Goal: Task Accomplishment & Management: Manage account settings

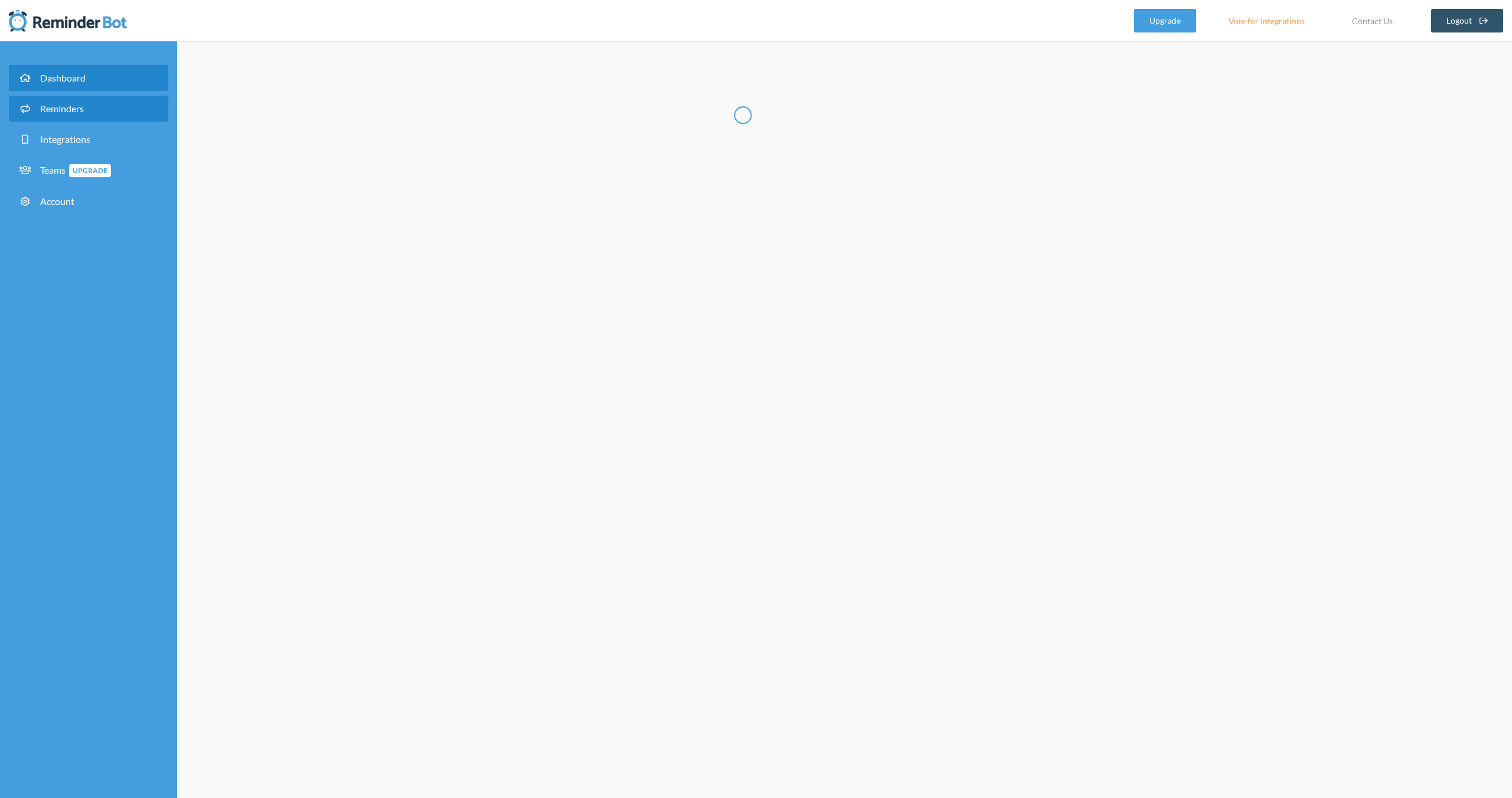
click at [79, 108] on span "Reminders" at bounding box center [61, 108] width 44 height 12
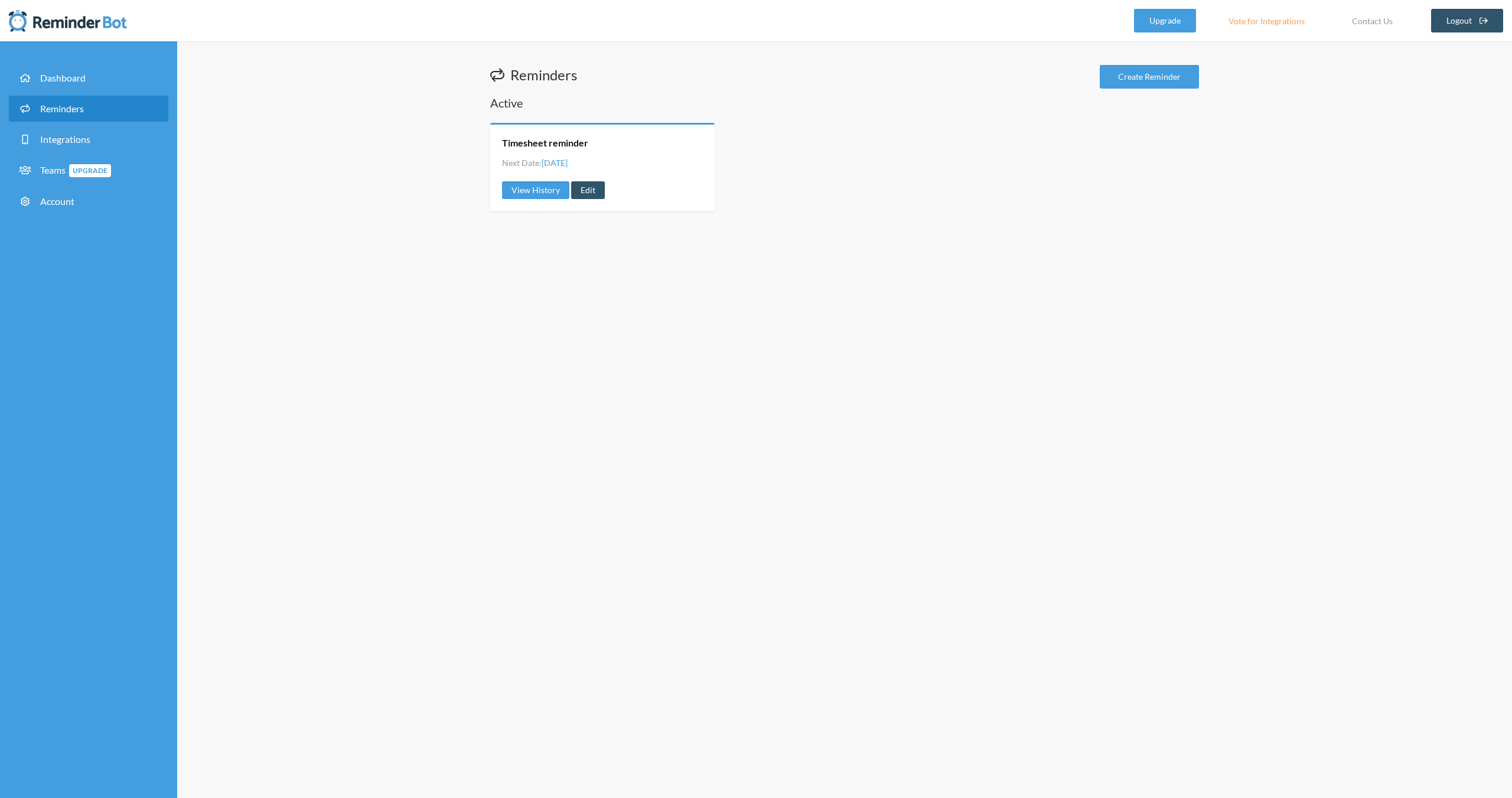
click at [607, 150] on div "Timesheet reminder Next Date: [DATE] View History Edit" at bounding box center [602, 166] width 225 height 88
click at [576, 190] on link "Edit" at bounding box center [588, 190] width 34 height 18
radio input "false"
radio input "true"
type input "Timesheet reminder"
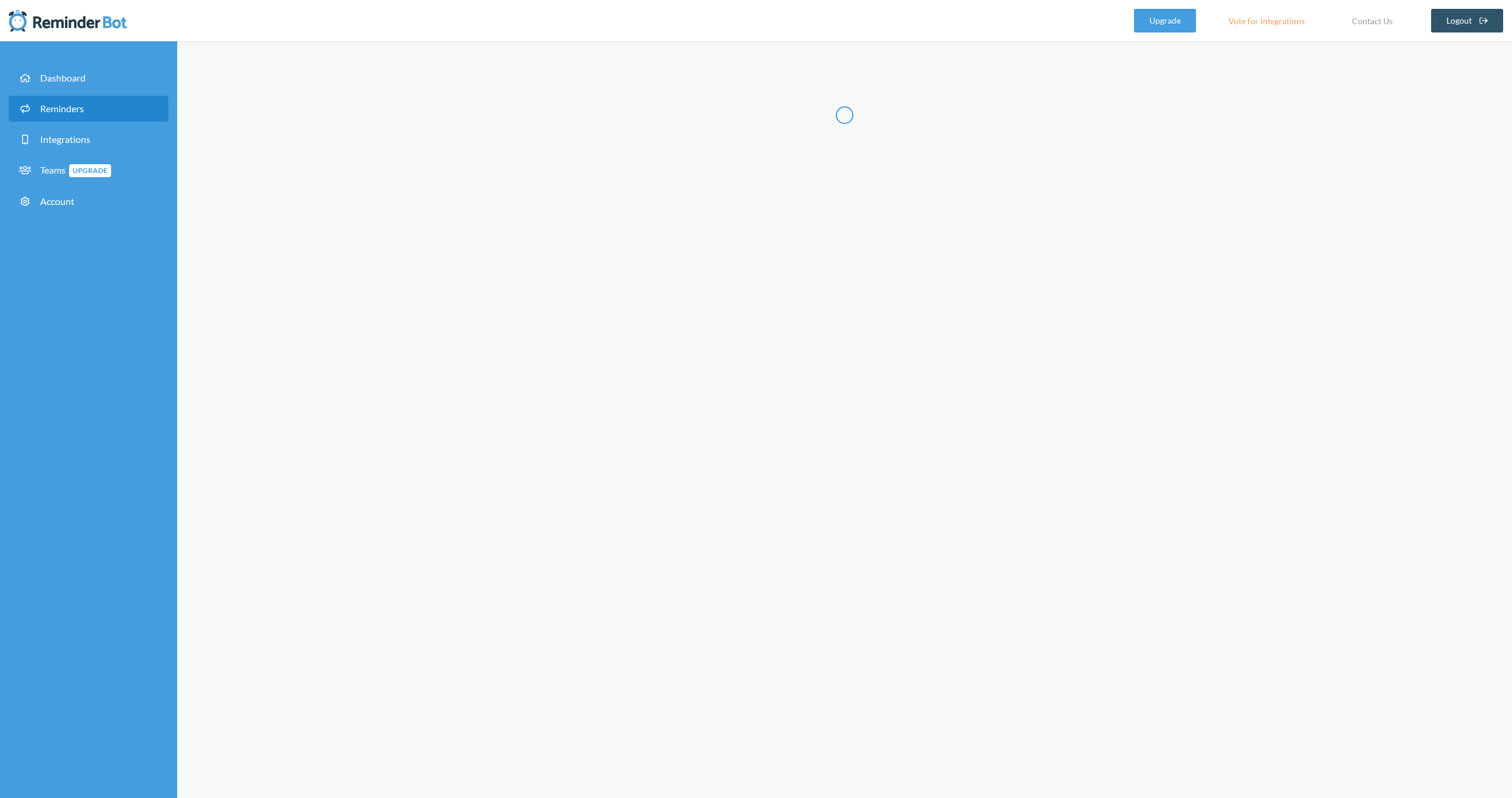
select select "16:00:00"
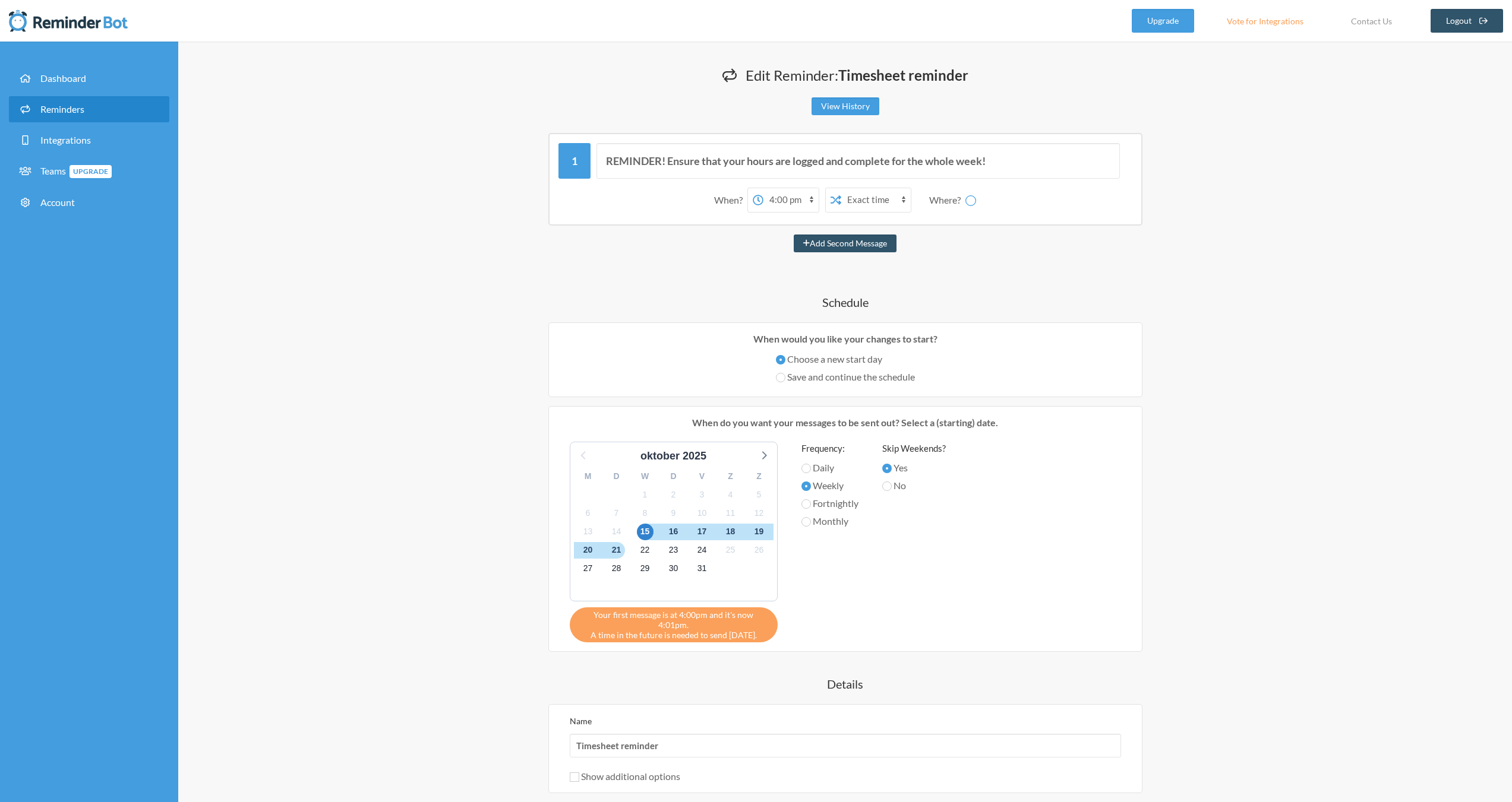
select select "spaces/AAAAcTXdRgM"
click at [822, 202] on select "Exact time Random time" at bounding box center [829, 200] width 70 height 24
click at [718, 207] on select "12:00 am 12:15 am 12:30 am 12:45 am 1:00 am 1:15 am 1:30 am 1:45 am 2:00 am 2:1…" at bounding box center [744, 200] width 55 height 24
click at [615, 223] on div "REMINDER! Ensure that your hours are logged and complete for the whole week! Wh…" at bounding box center [845, 180] width 594 height 93
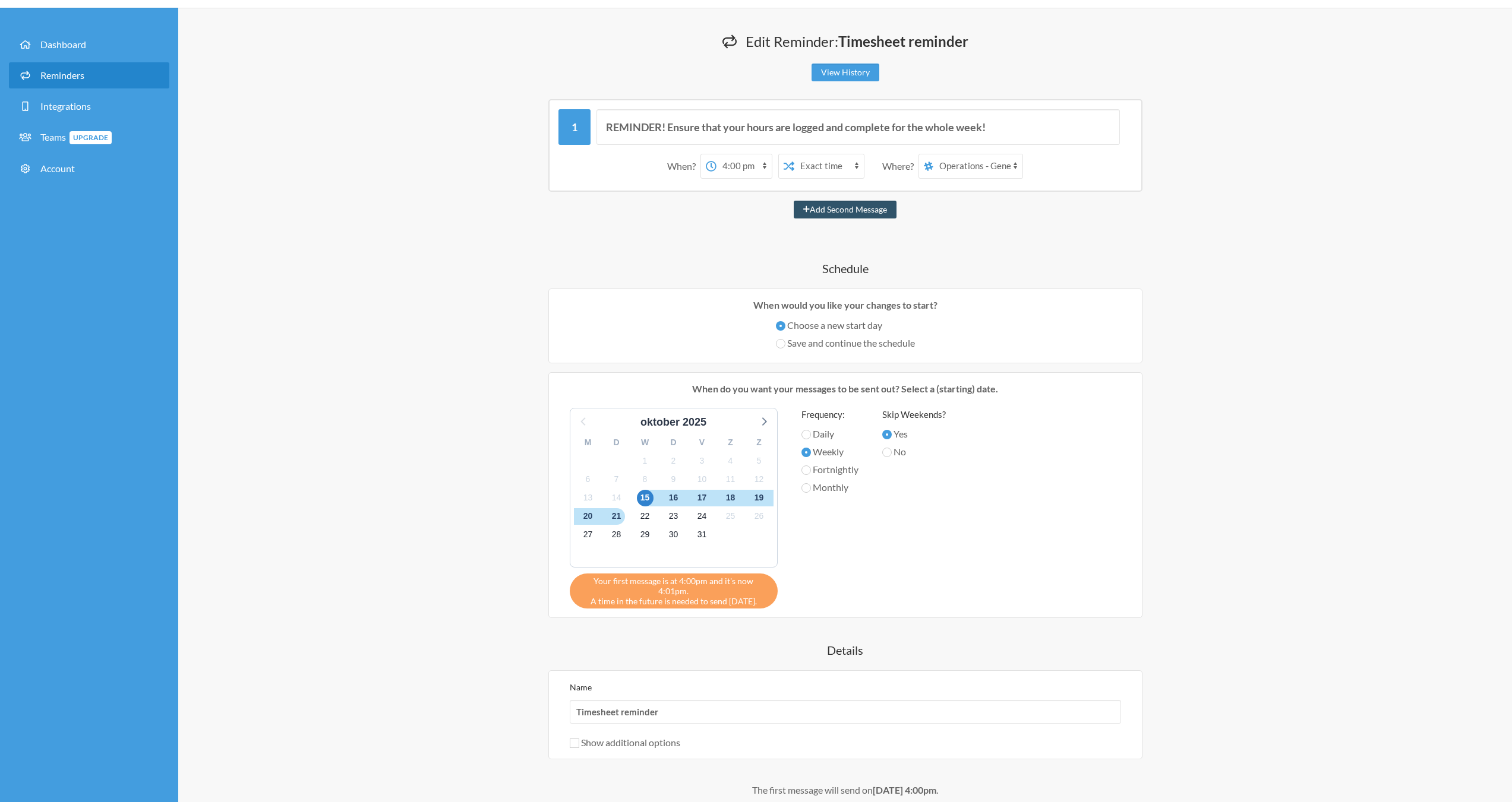
scroll to position [59, 0]
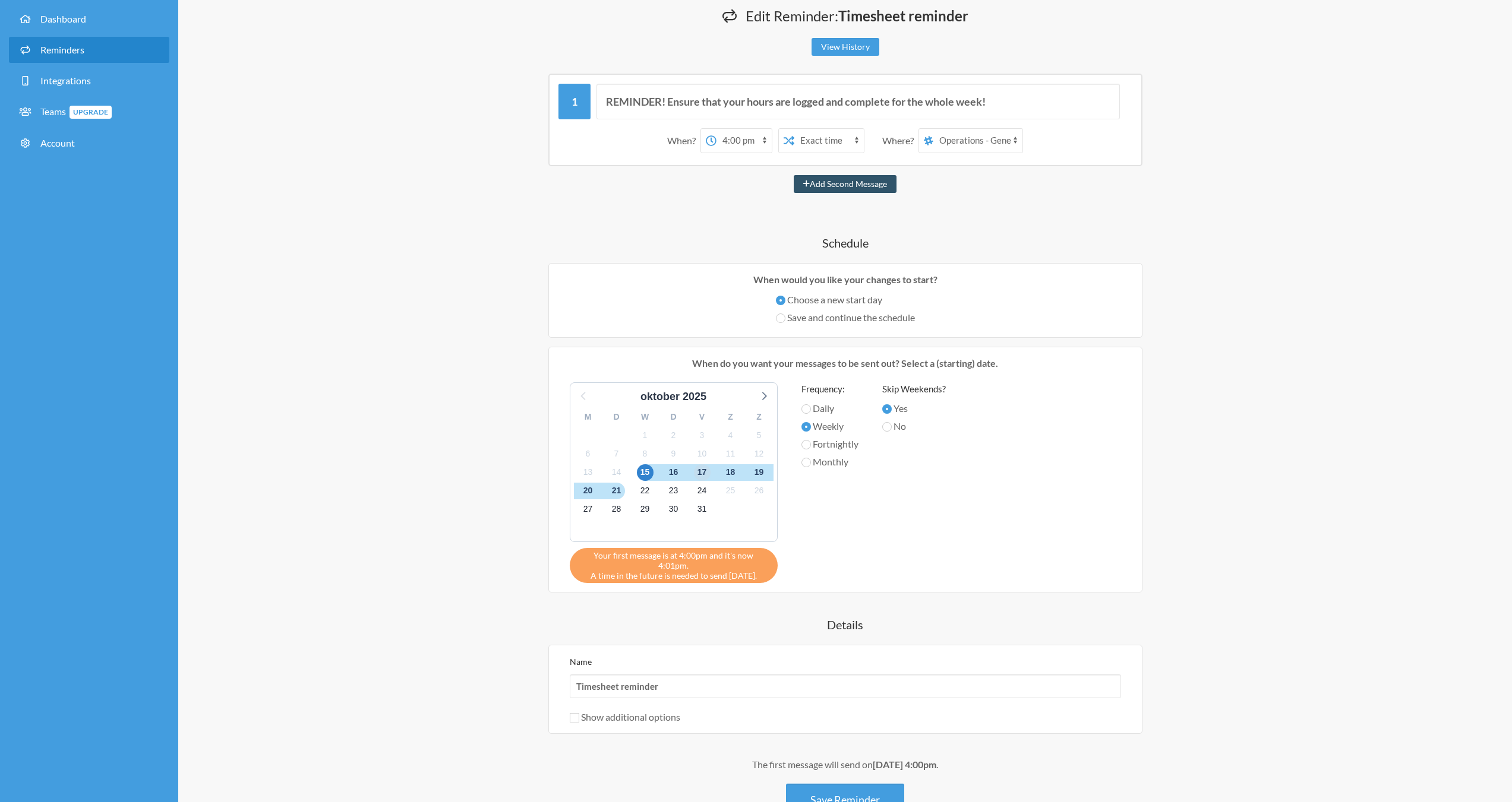
click at [703, 469] on span "17" at bounding box center [702, 472] width 17 height 17
click at [861, 318] on label "Save and continue the schedule" at bounding box center [845, 318] width 139 height 14
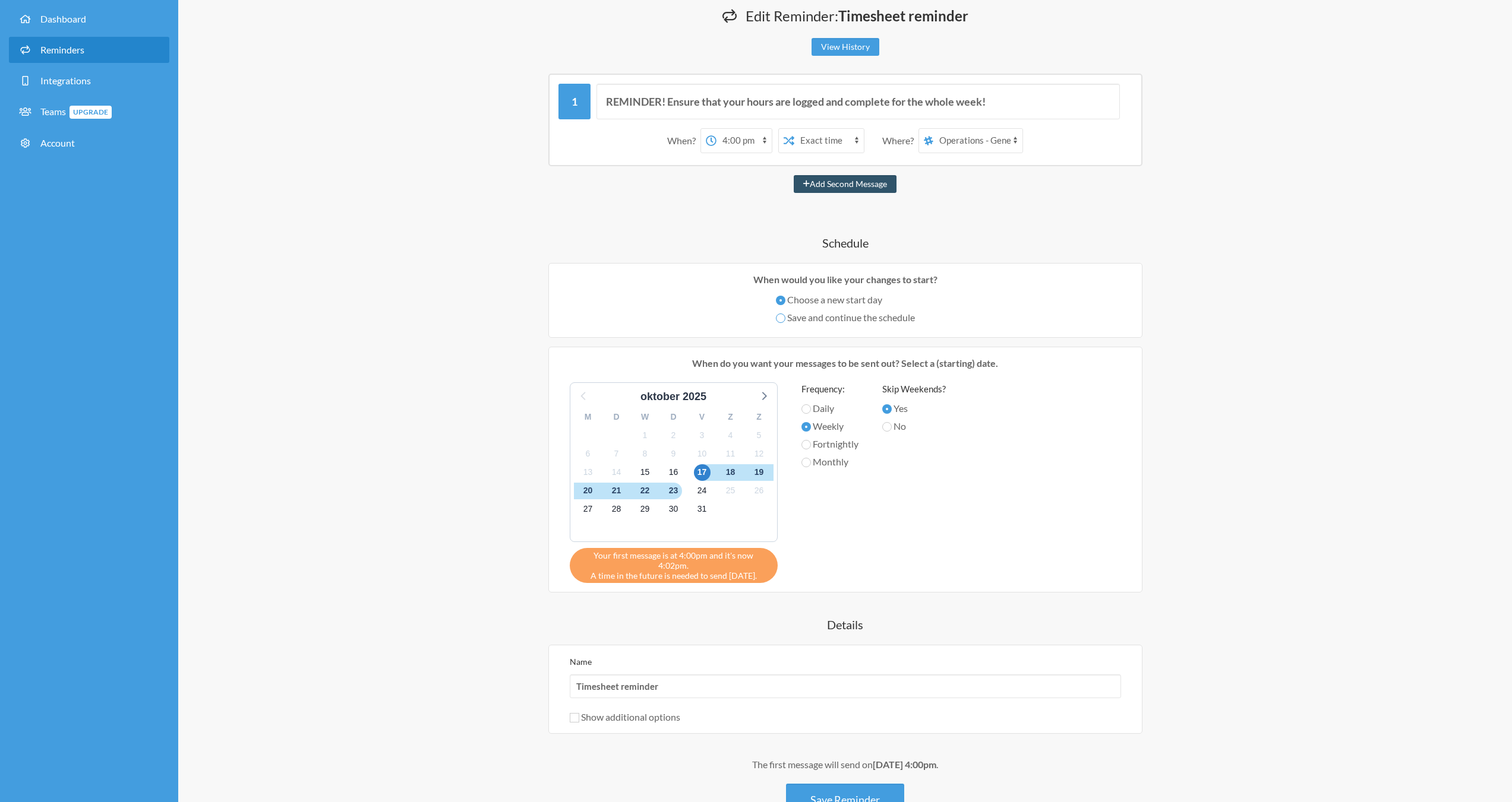
click at [785, 318] on input "Save and continue the schedule" at bounding box center [780, 318] width 10 height 10
radio input "true"
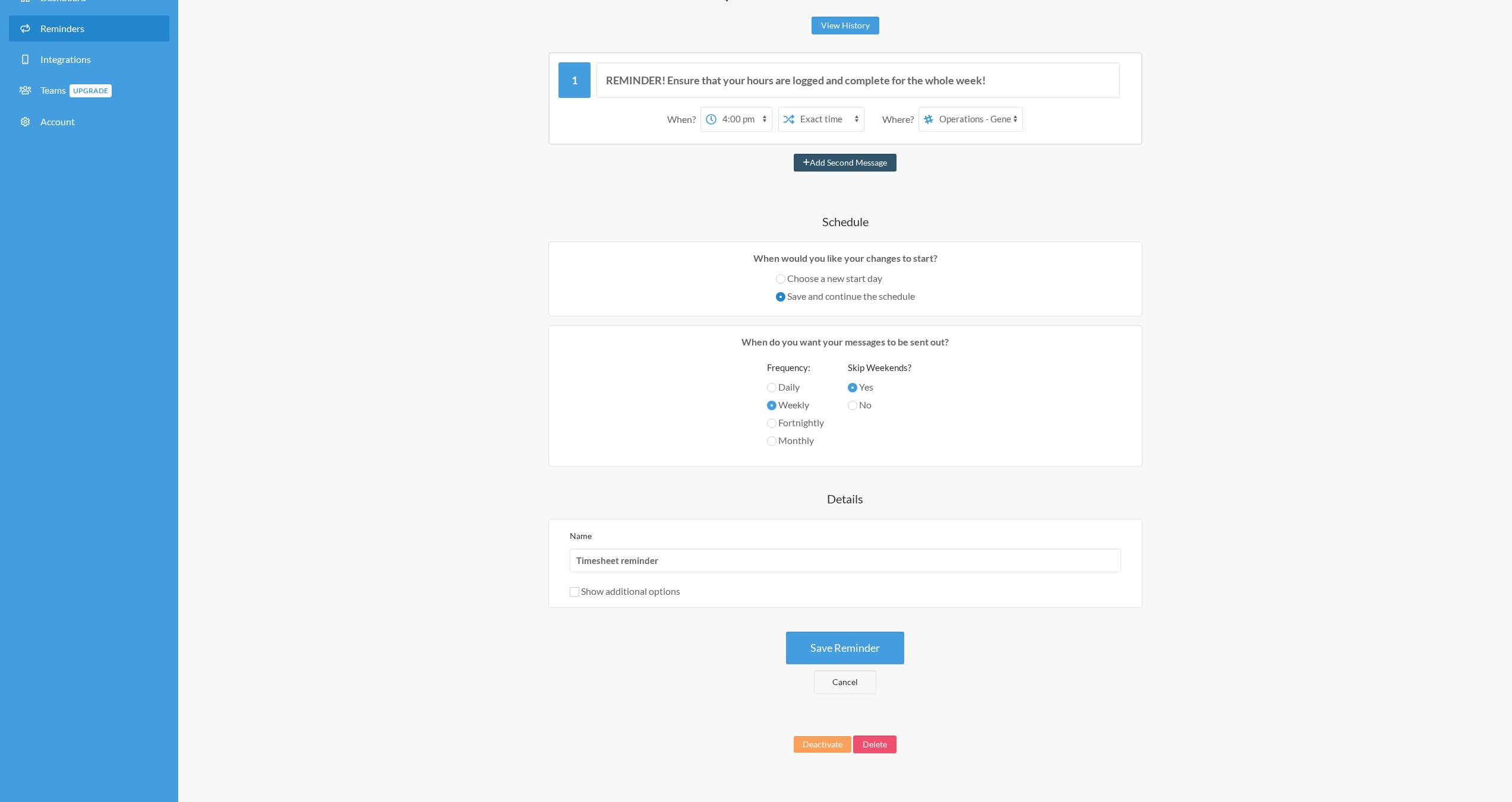
scroll to position [97, 0]
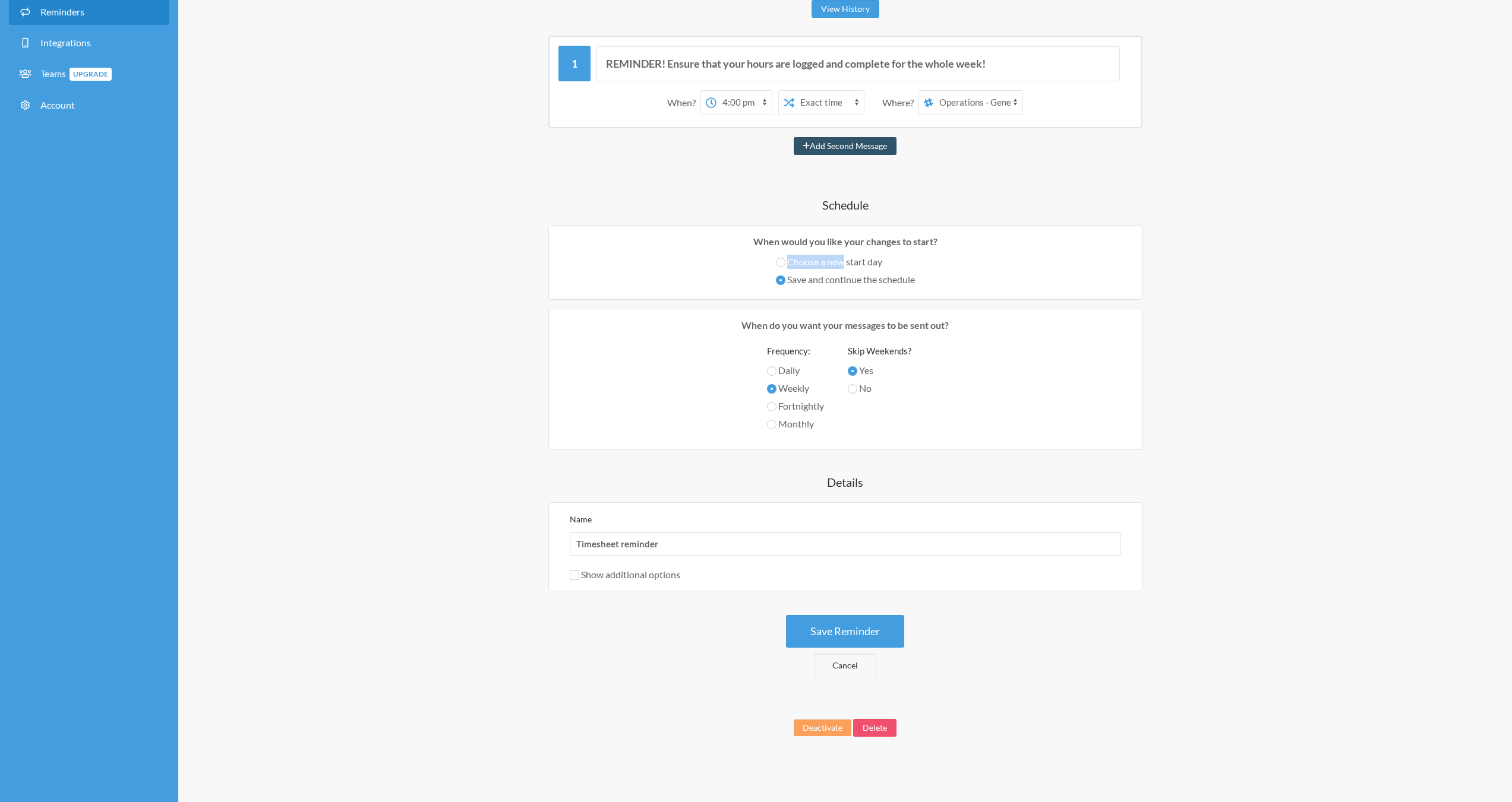
drag, startPoint x: 836, startPoint y: 260, endPoint x: 742, endPoint y: 261, distance: 94.0
click at [742, 261] on div "Choose a new start day Save and continue the schedule" at bounding box center [845, 272] width 575 height 36
click at [813, 260] on label "Choose a new start day" at bounding box center [845, 262] width 139 height 14
click at [785, 260] on input "Choose a new start day" at bounding box center [780, 263] width 10 height 10
radio input "true"
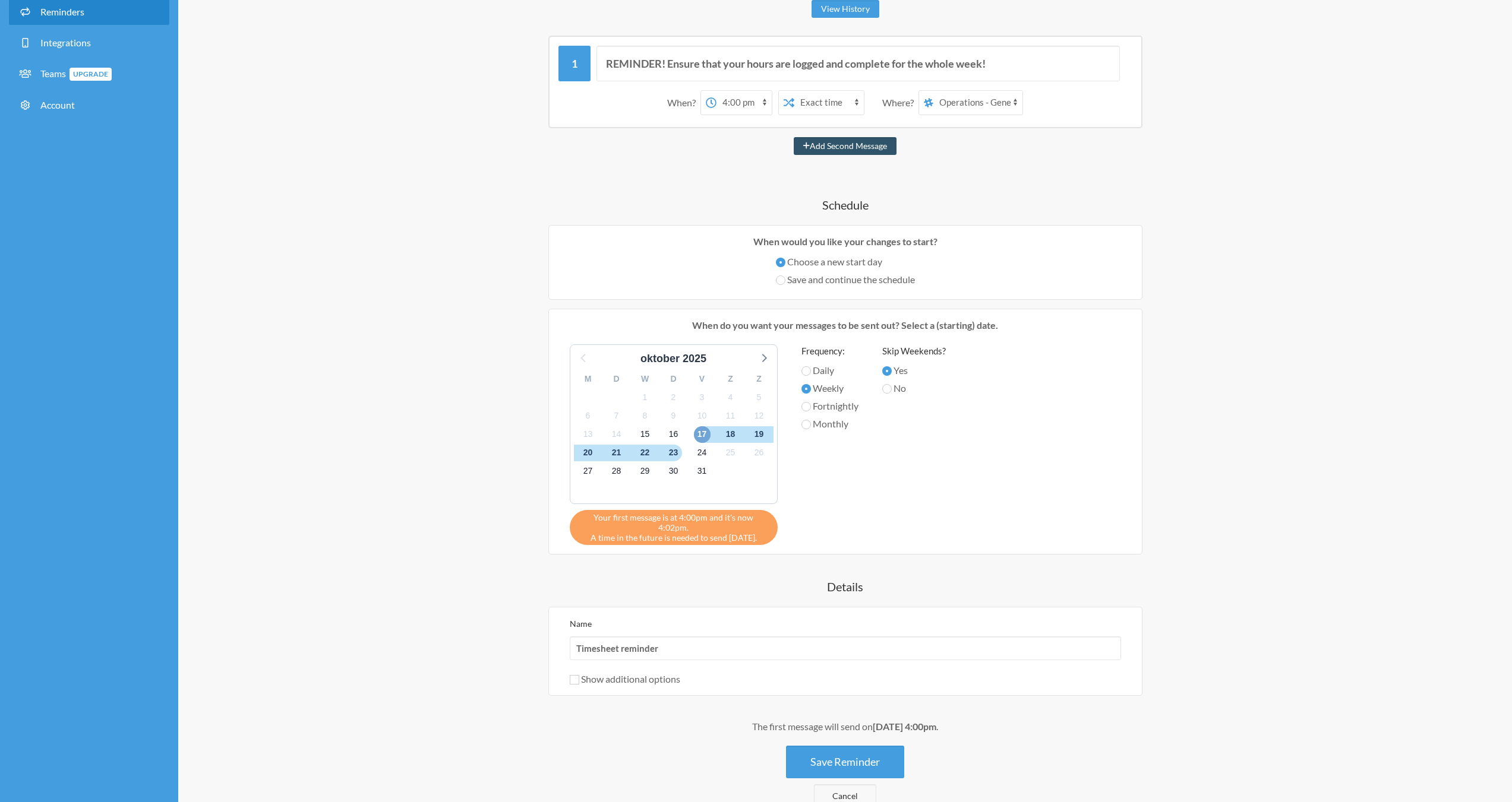
click at [700, 435] on span "17" at bounding box center [702, 434] width 17 height 17
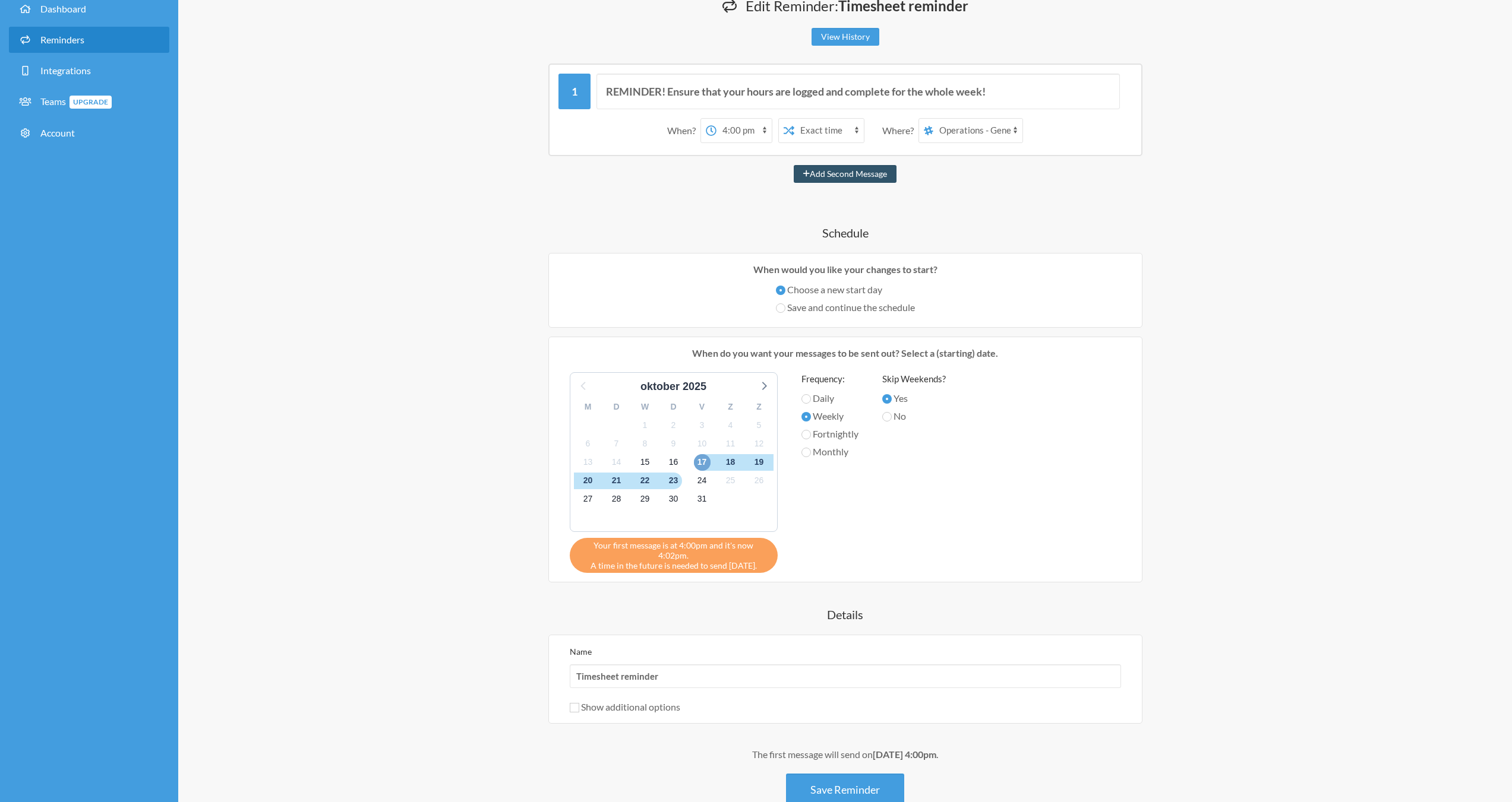
scroll to position [38, 0]
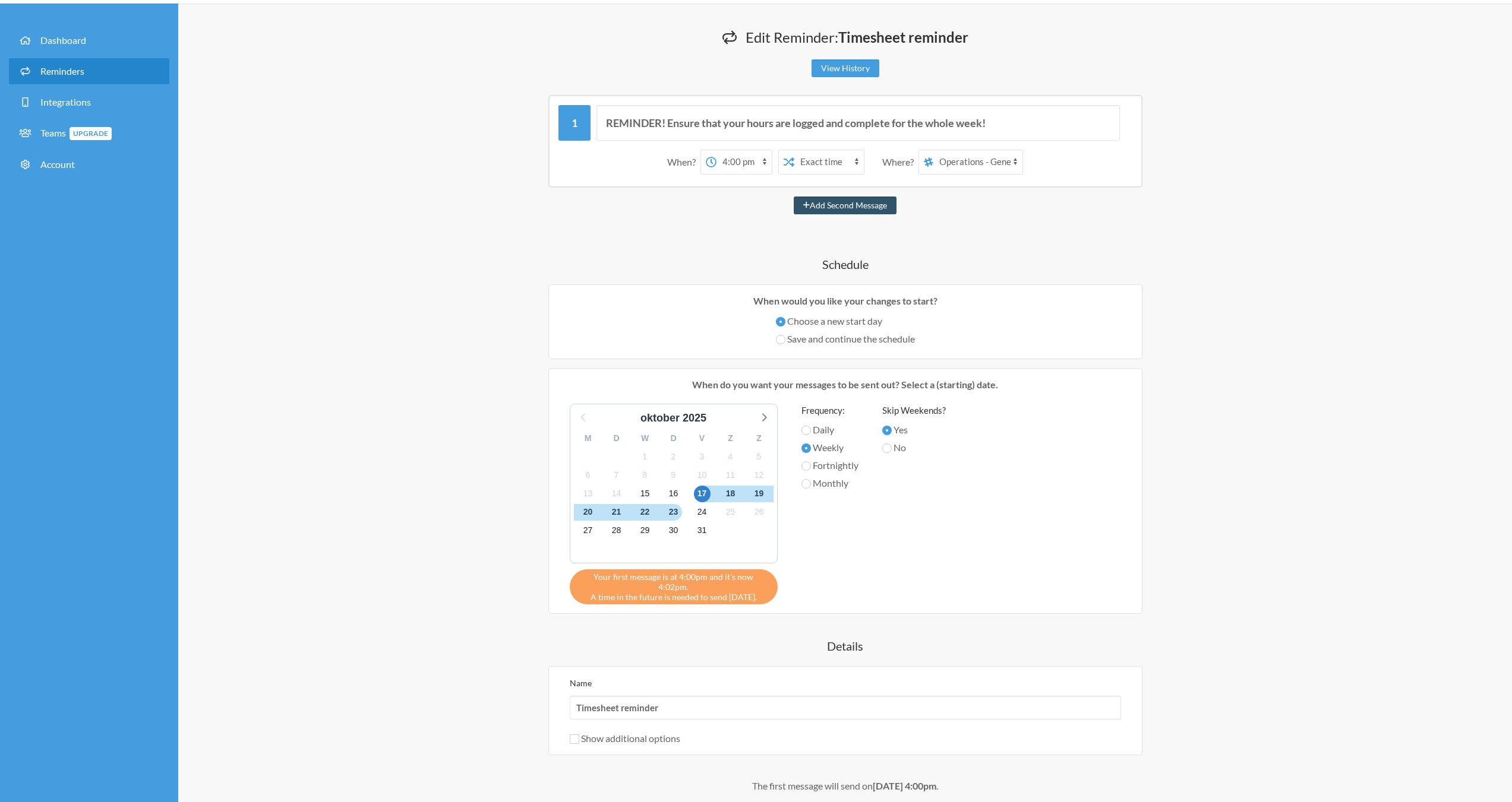
click at [750, 162] on select "12:00 am 12:15 am 12:30 am 12:45 am 1:00 am 1:15 am 1:30 am 1:45 am 2:00 am 2:1…" at bounding box center [744, 162] width 55 height 24
click at [787, 162] on icon at bounding box center [789, 163] width 11 height 11
click at [829, 155] on select "Exact time Random time" at bounding box center [829, 162] width 70 height 24
drag, startPoint x: 829, startPoint y: 155, endPoint x: 836, endPoint y: 156, distance: 7.1
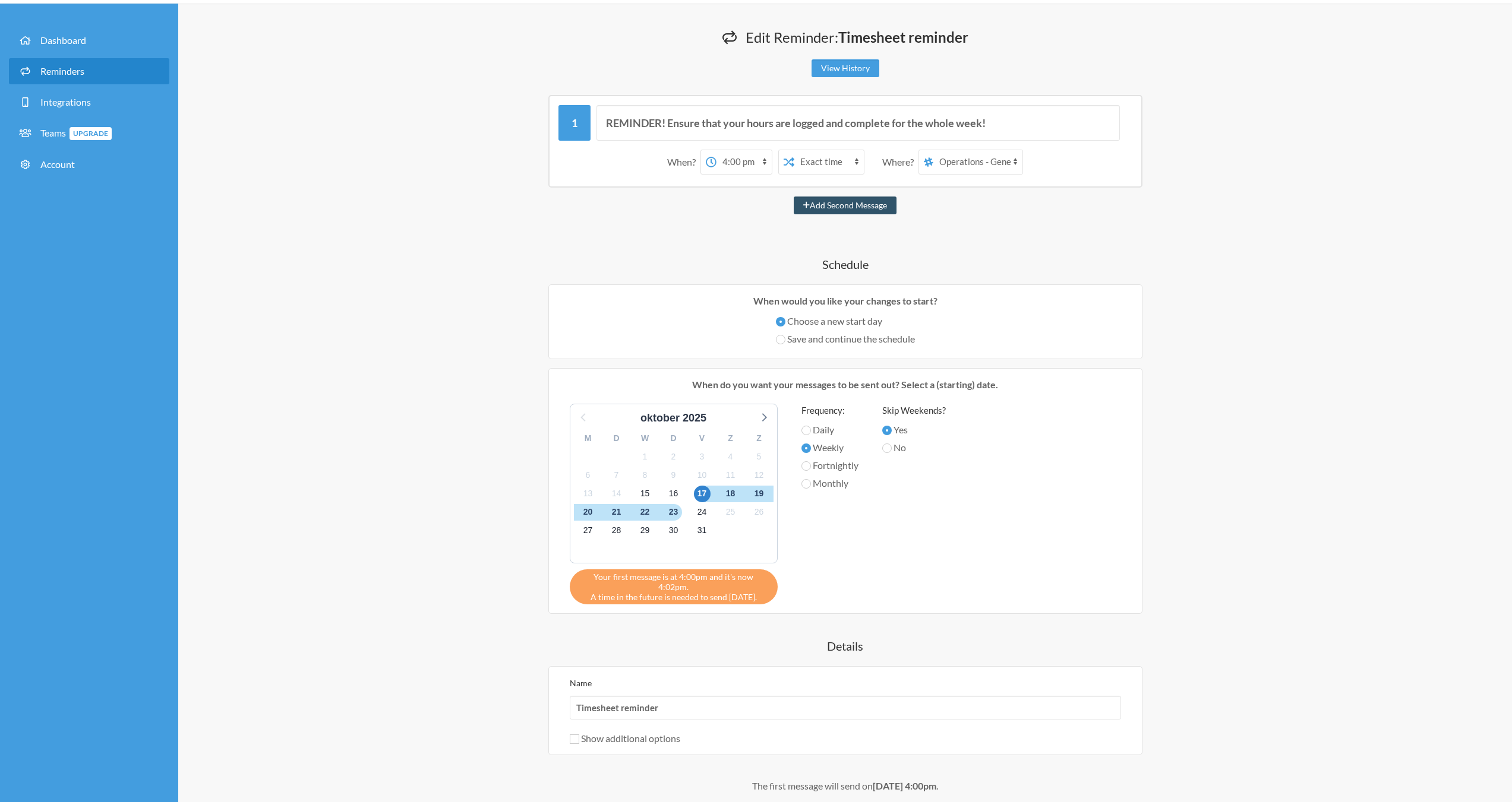
click at [829, 155] on select "Exact time Random time" at bounding box center [829, 162] width 70 height 24
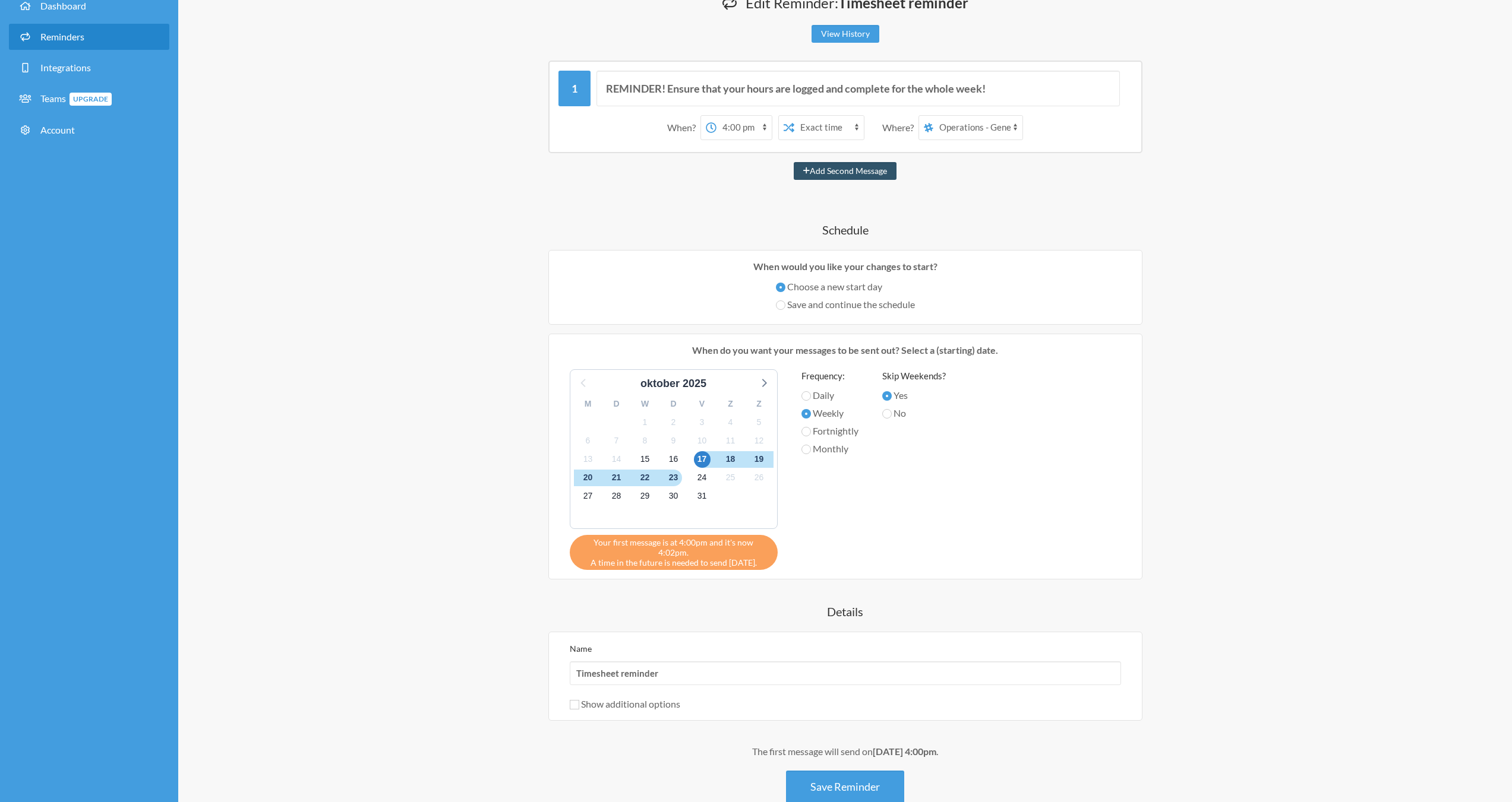
scroll to position [157, 0]
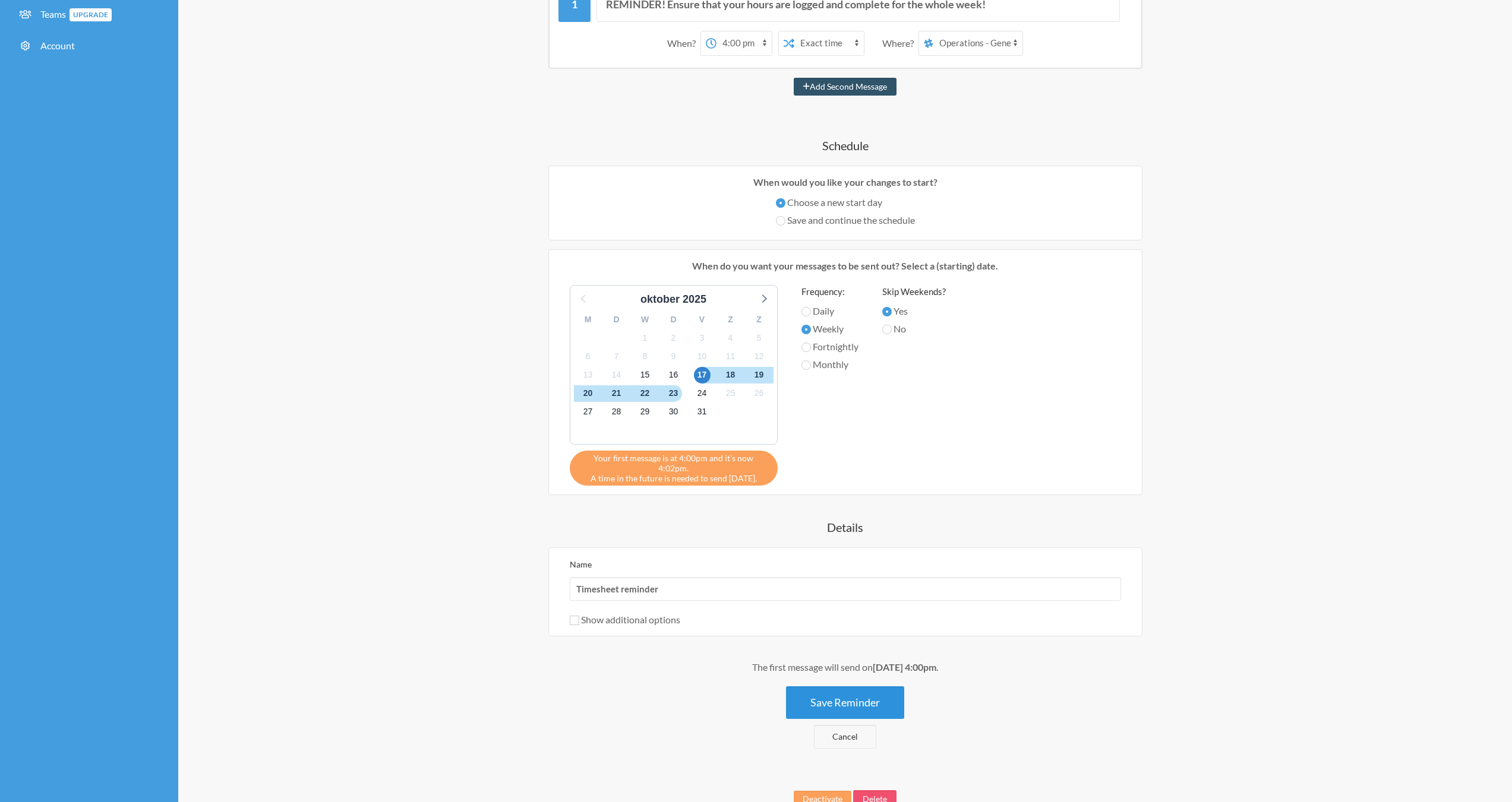
click at [853, 687] on button "Save Reminder" at bounding box center [845, 703] width 118 height 33
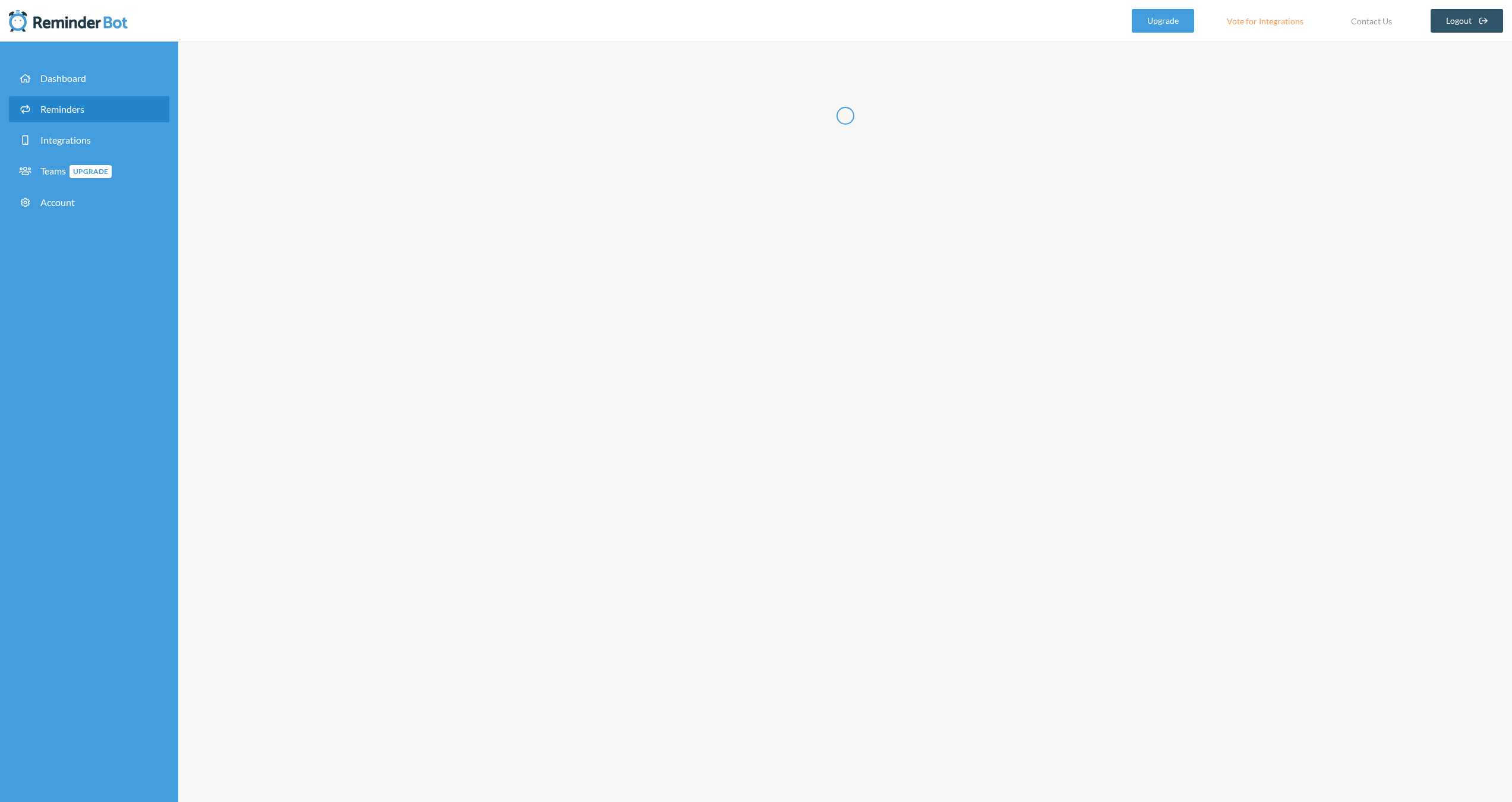
scroll to position [0, 0]
